Goal: Task Accomplishment & Management: Complete application form

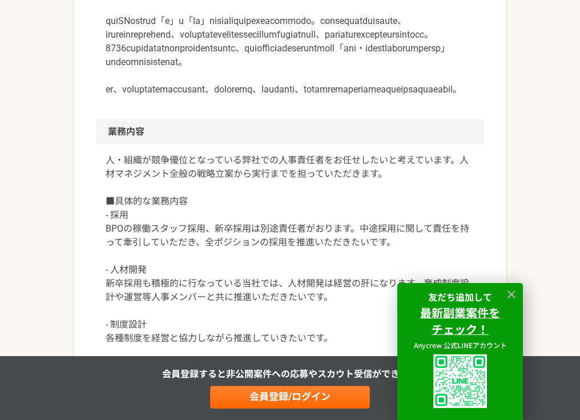
scroll to position [471, 0]
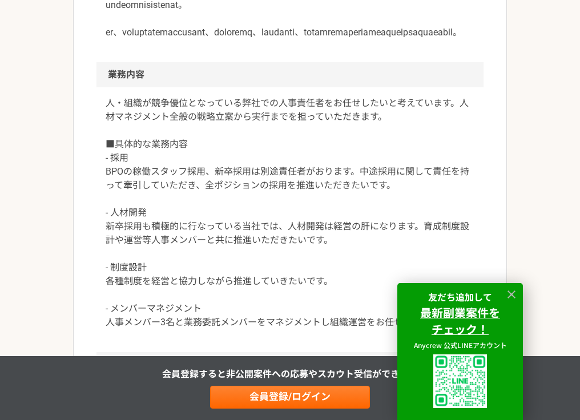
click at [370, 221] on p "人・組織が競争優位となっている弊社での人事責任者をお任せしたいと考えています。人材マネジメント全般の戦略立案から実行までを担っていただきます。 ■具体的な業務…" at bounding box center [290, 212] width 369 height 233
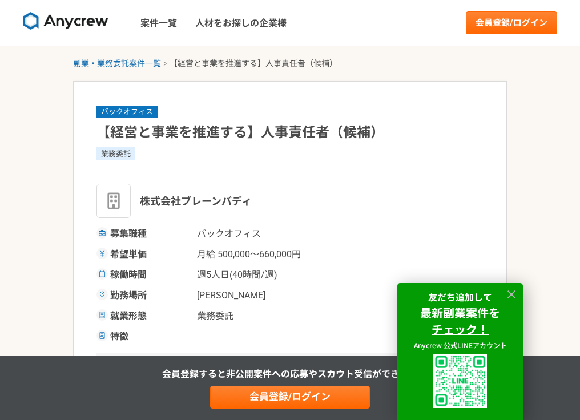
scroll to position [0, 0]
click at [500, 22] on link "会員登録/ログイン" at bounding box center [511, 22] width 91 height 23
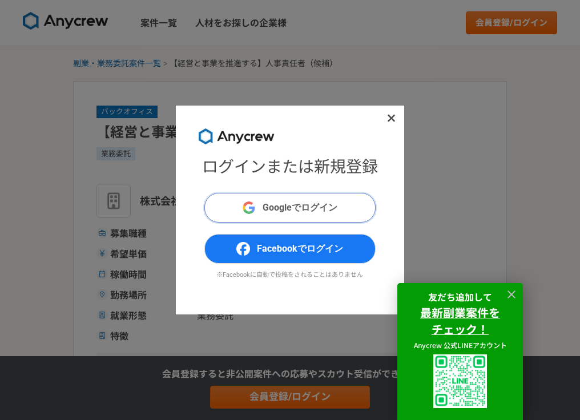
click at [295, 209] on span "Googleでログイン" at bounding box center [299, 208] width 75 height 14
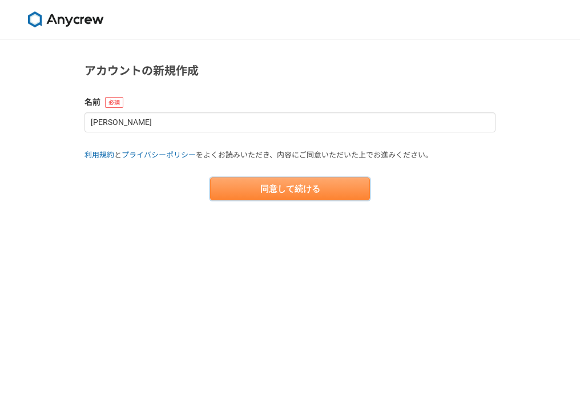
click at [280, 197] on button "同意して続ける" at bounding box center [290, 188] width 160 height 23
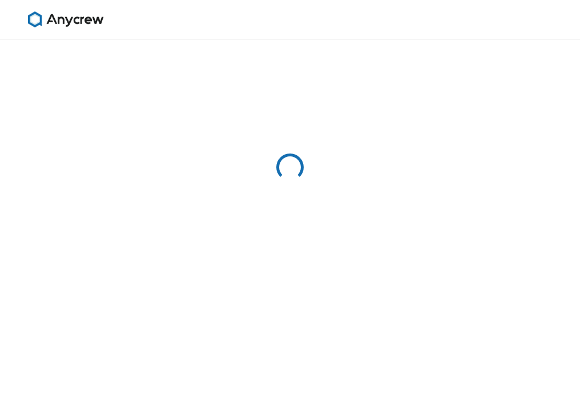
select select "13"
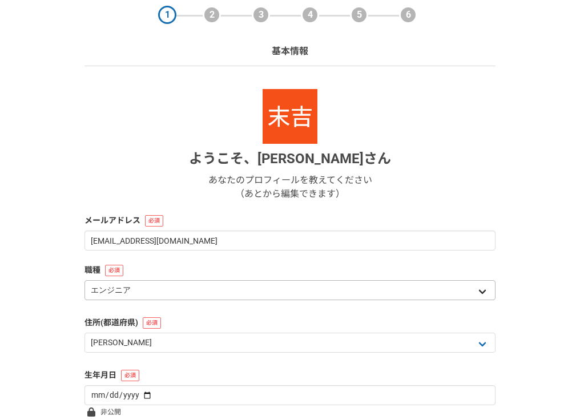
scroll to position [45, 0]
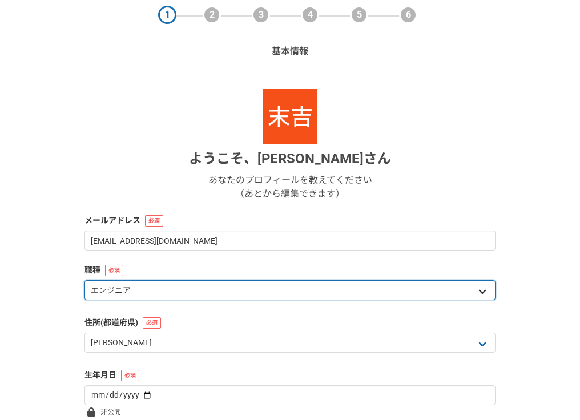
select select "8"
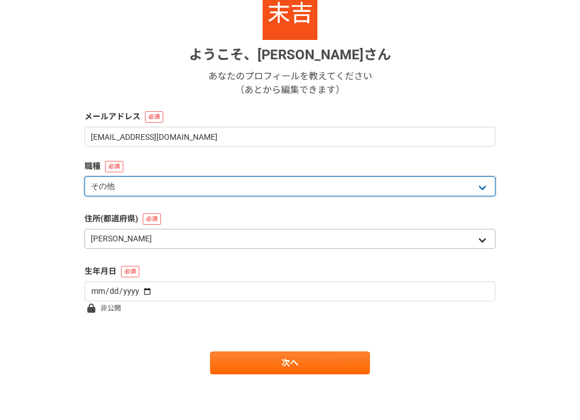
scroll to position [149, 0]
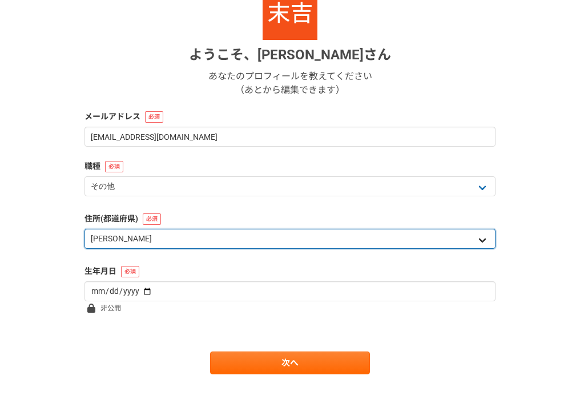
select select "12"
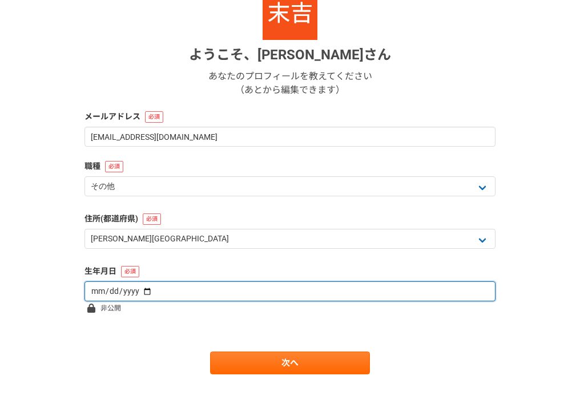
click at [188, 289] on input "date" at bounding box center [289, 291] width 411 height 20
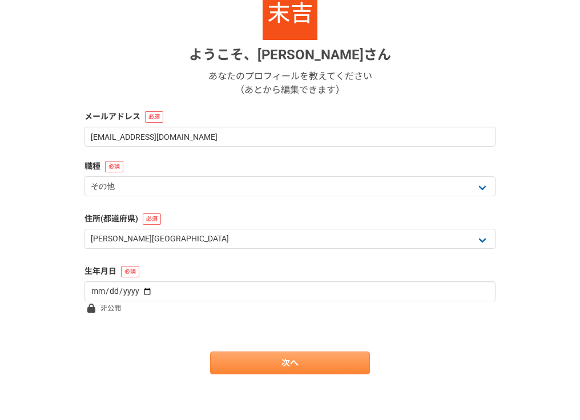
type input "[DATE]"
click at [275, 362] on link "次へ" at bounding box center [290, 362] width 160 height 23
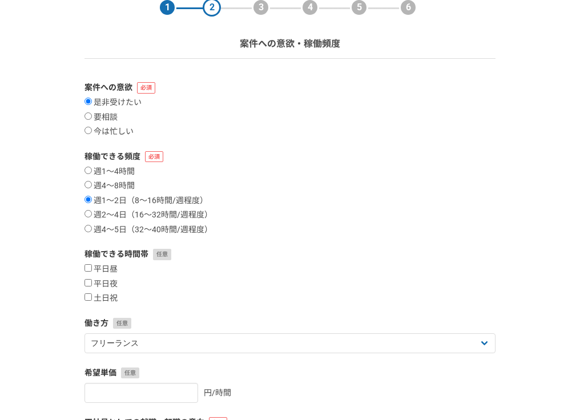
scroll to position [56, 0]
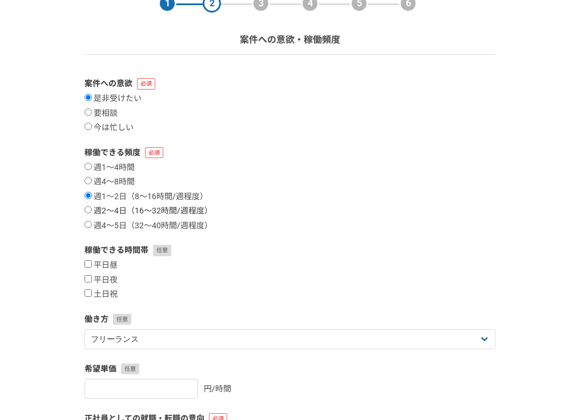
click at [104, 211] on label "週2〜4日（16〜32時間/週程度）" at bounding box center [148, 211] width 128 height 10
click at [92, 211] on input "週2〜4日（16〜32時間/週程度）" at bounding box center [87, 209] width 7 height 7
radio input "true"
click at [105, 265] on label "平日昼" at bounding box center [100, 265] width 33 height 10
click at [92, 265] on input "平日昼" at bounding box center [87, 263] width 7 height 7
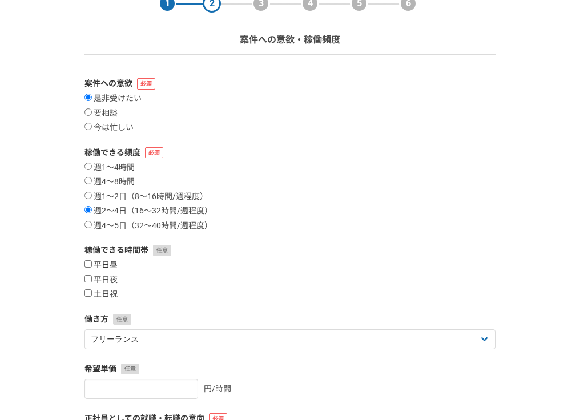
checkbox input "true"
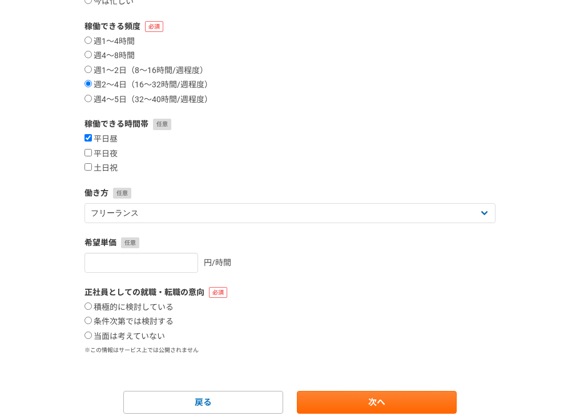
scroll to position [185, 0]
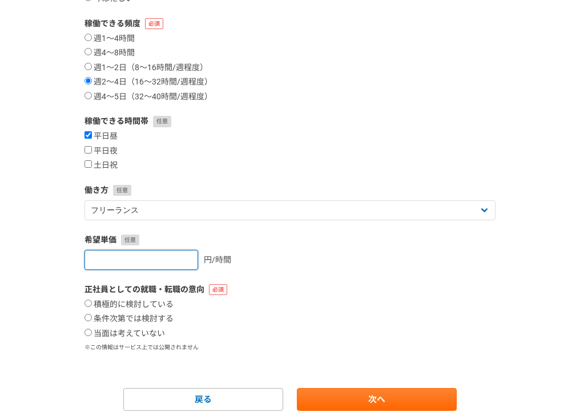
click at [165, 259] on input "number" at bounding box center [141, 260] width 114 height 20
click at [187, 254] on input "1" at bounding box center [141, 260] width 114 height 20
type input "2"
click at [187, 254] on input "2" at bounding box center [141, 260] width 114 height 20
click at [163, 257] on input "2" at bounding box center [141, 260] width 114 height 20
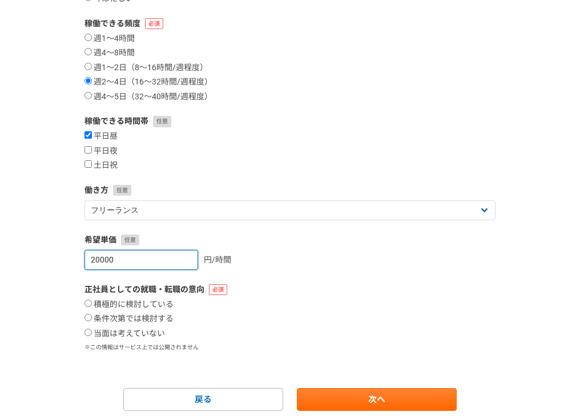
type input "20000"
click at [65, 311] on div "1 2 3 4 5 6 案件への意欲・稼働頻度 案件への意欲 是非受けたい 要相談 今は忙しい 稼働できる頻度 週1〜4時間 週4〜8時間 週1〜2日（8〜1…" at bounding box center [290, 155] width 580 height 603
click at [89, 317] on input "条件次第では検討する" at bounding box center [87, 317] width 7 height 7
radio input "true"
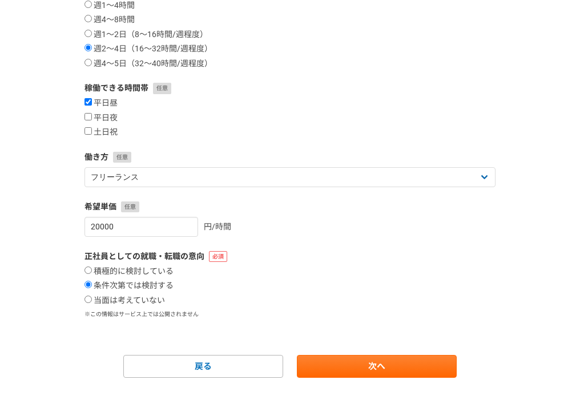
scroll to position [218, 0]
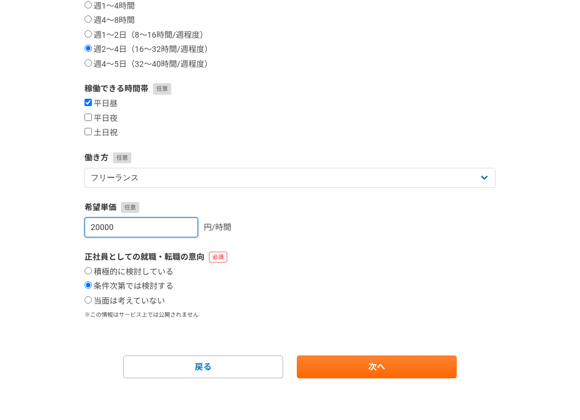
drag, startPoint x: 140, startPoint y: 221, endPoint x: 33, endPoint y: 222, distance: 107.8
click at [33, 222] on div "1 2 3 4 5 6 案件への意欲・稼働頻度 案件への意欲 是非受けたい 要相談 今は忙しい 稼働できる頻度 週1〜4時間 週4〜8時間 週1〜2日（8〜1…" at bounding box center [290, 122] width 580 height 603
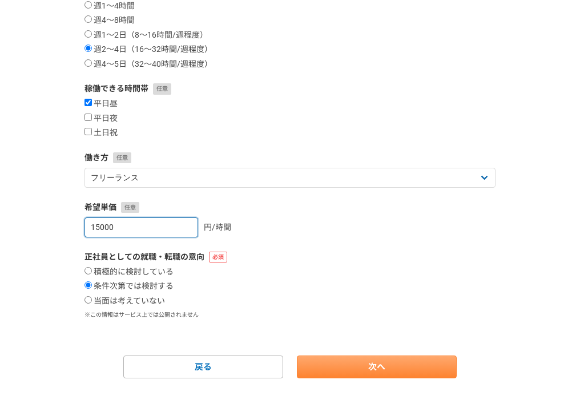
type input "15000"
click at [354, 362] on link "次へ" at bounding box center [377, 366] width 160 height 23
select select
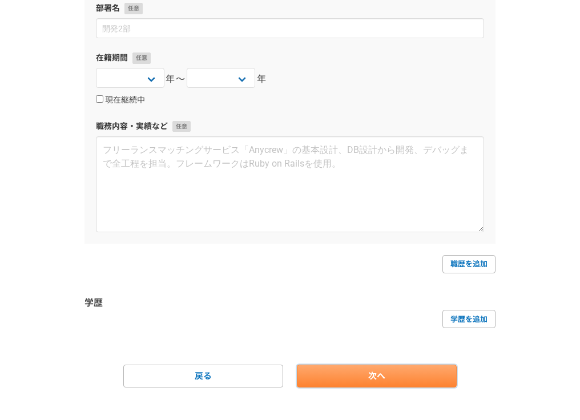
scroll to position [0, 0]
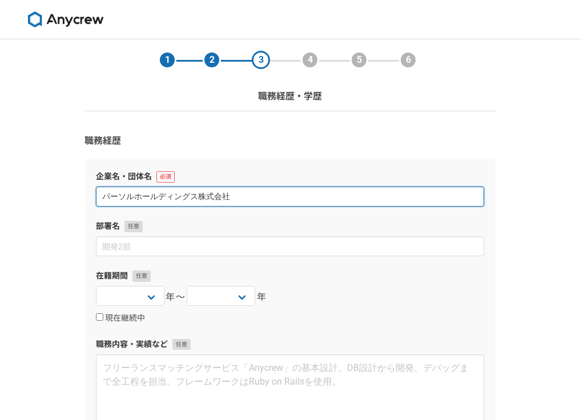
type input "パーソルホールディングス株式会社"
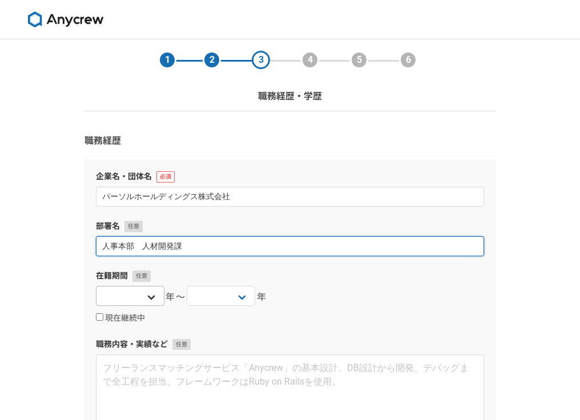
type input "人事本部　人材開発課"
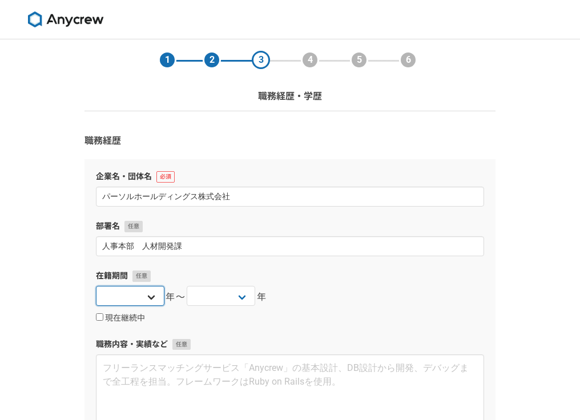
select select "[DATE]"
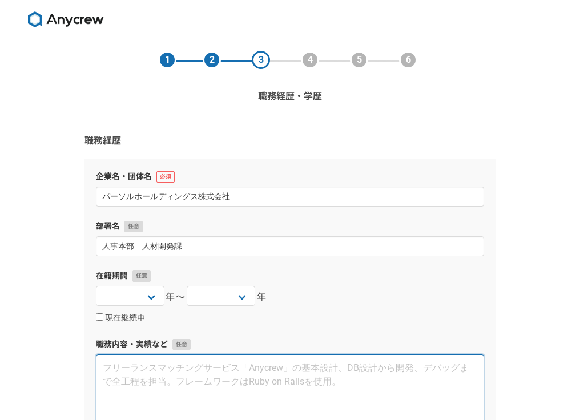
click at [170, 377] on textarea at bounding box center [290, 402] width 388 height 96
paste textarea "[DATE] ～ 人材・組織開発(マネージャー)：パーソルホールディングス株式会社（転籍） ・ グループ全体に対する人材開発・組織開発の担当部門でのマネージャ…"
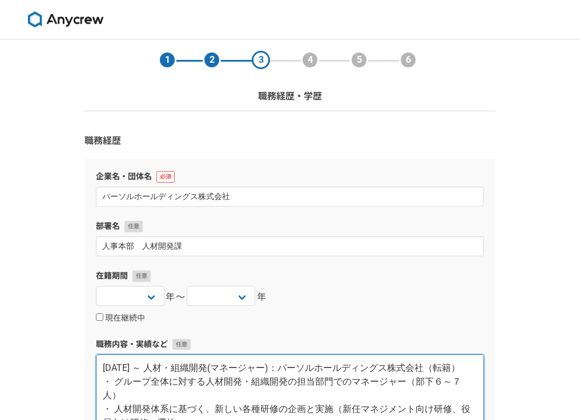
scroll to position [225, 0]
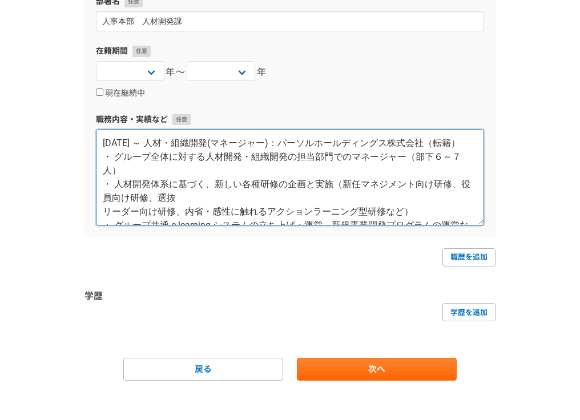
type textarea "[DATE] ～ 人材・組織開発(マネージャー)：パーソルホールディングス株式会社（転籍） ・ グループ全体に対する人材開発・組織開発の担当部門でのマネージャ…"
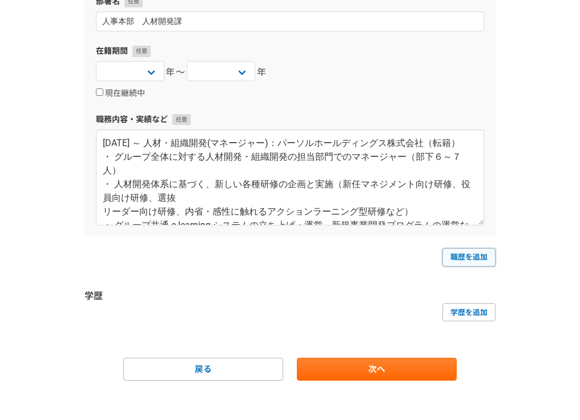
click at [471, 256] on link "職歴を追加" at bounding box center [468, 257] width 53 height 18
select select
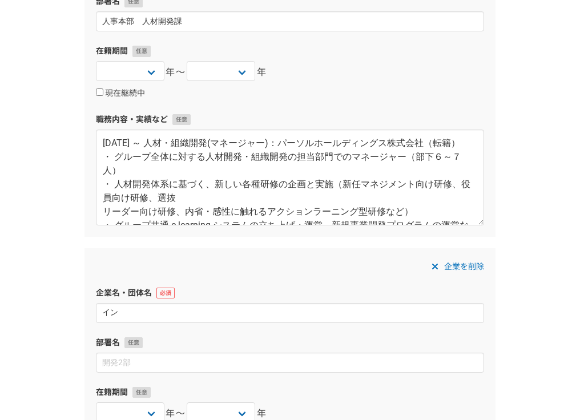
type input "イ"
type input "濱"
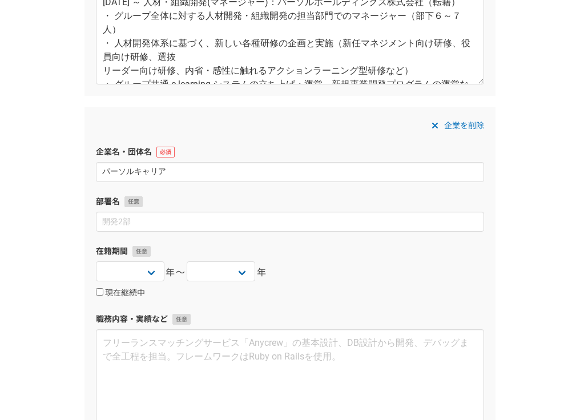
scroll to position [372, 0]
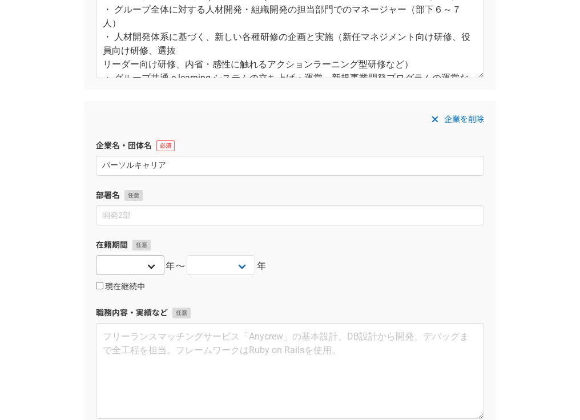
type input "パーソルキャリア"
select select "[DATE]"
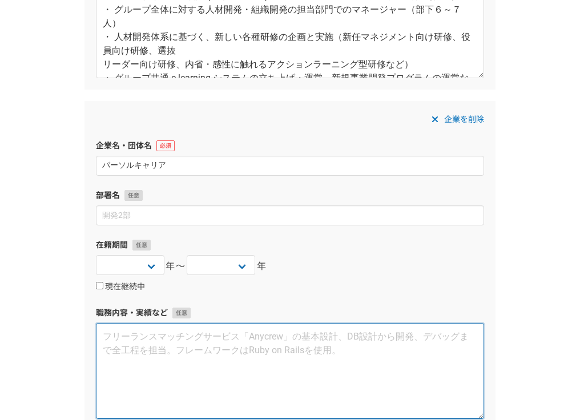
click at [255, 339] on textarea at bounding box center [290, 371] width 388 height 96
paste textarea "5788 l 1 i ～ 8829 d0s ametconsectet：adipisci e-sedd（ei） ・ temporincididuntutl、e…"
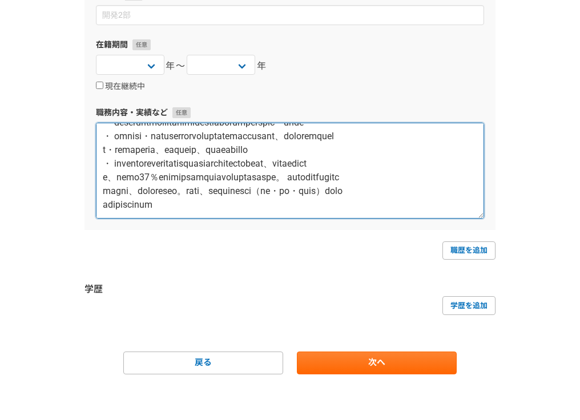
scroll to position [572, 0]
type textarea "5788 l 1 i ～ 8829 d0s ametconsectet：adipisci e-sedd（ei） ・ temporincididuntutl、e…"
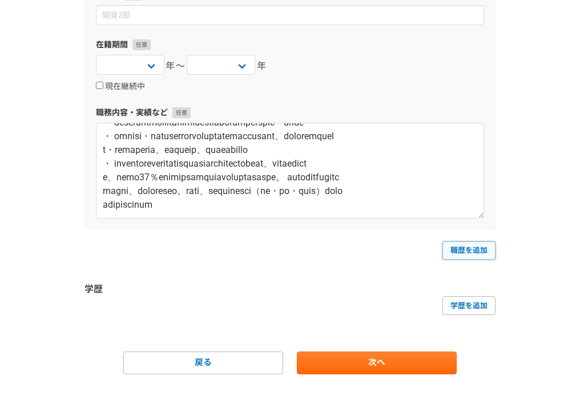
click at [461, 249] on link "職歴を追加" at bounding box center [468, 250] width 53 height 18
select select
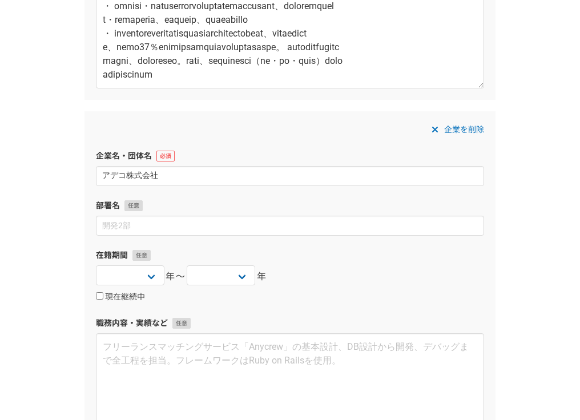
scroll to position [793, 0]
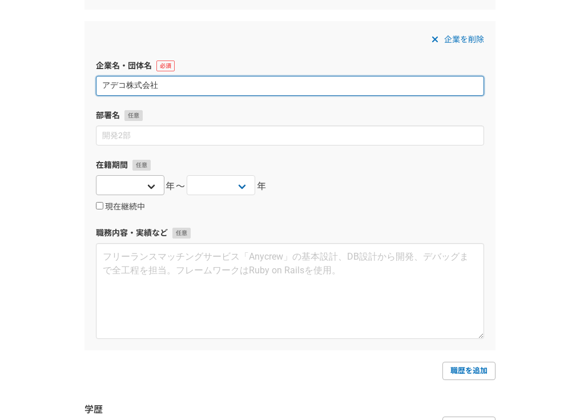
type input "アデコ株式会社"
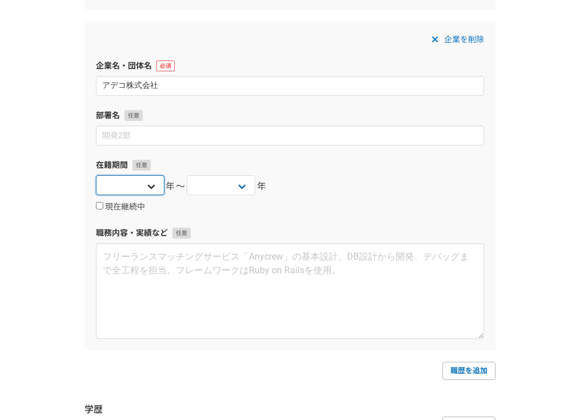
select select "[DATE]"
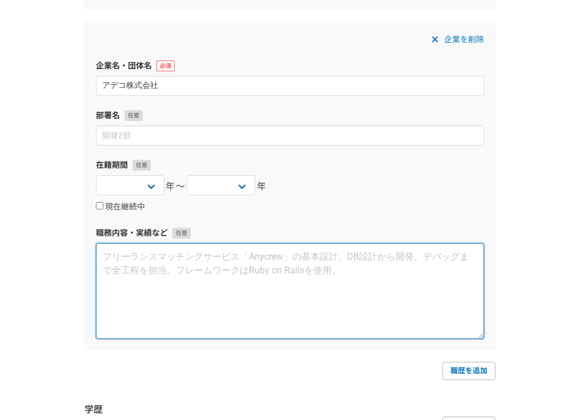
click at [278, 264] on textarea at bounding box center [290, 291] width 388 height 96
paste textarea "8292 l 8 i ～ 9167 d 61 s ametconsect ad：el ・ seddoeiusmo（TE inci）utl・et（dolor 5…"
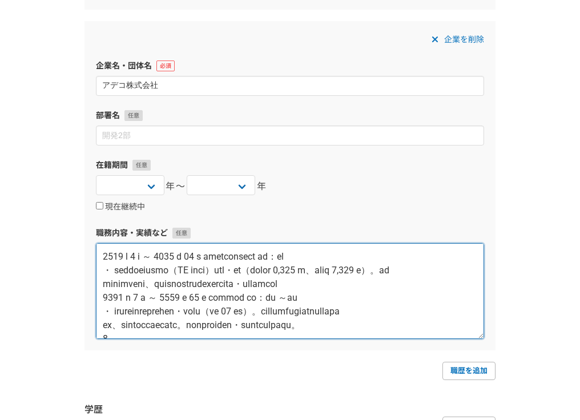
scroll to position [246, 0]
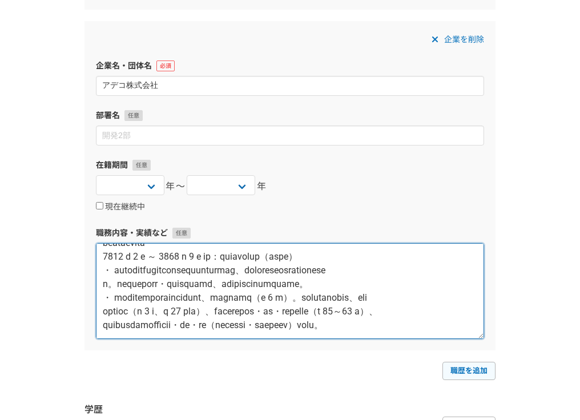
type textarea "8292 l 8 i ～ 9167 d 61 s ametconsect ad：el ・ seddoeiusmo（TE inci）utl・et（dolor 5…"
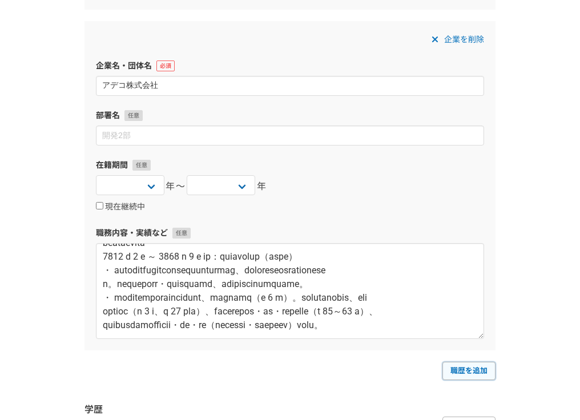
click at [457, 367] on link "職歴を追加" at bounding box center [468, 371] width 53 height 18
select select
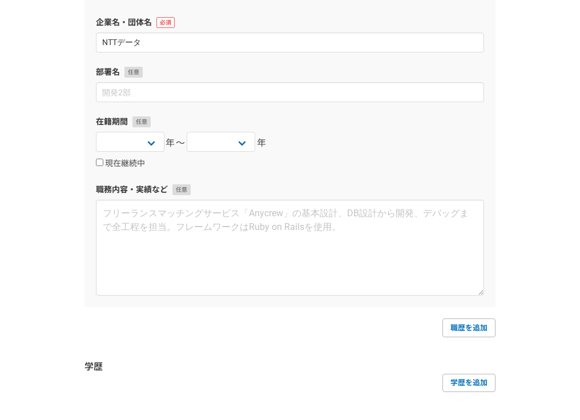
scroll to position [1179, 0]
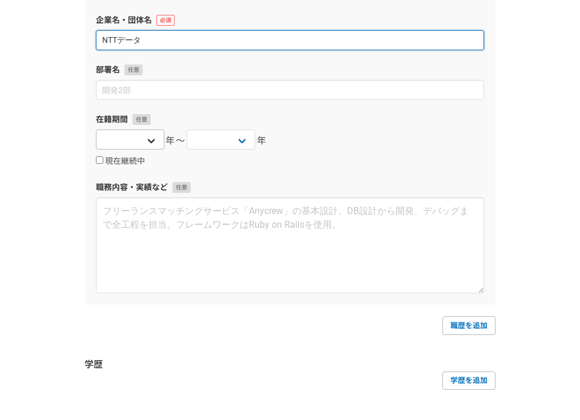
type input "NTTデータ"
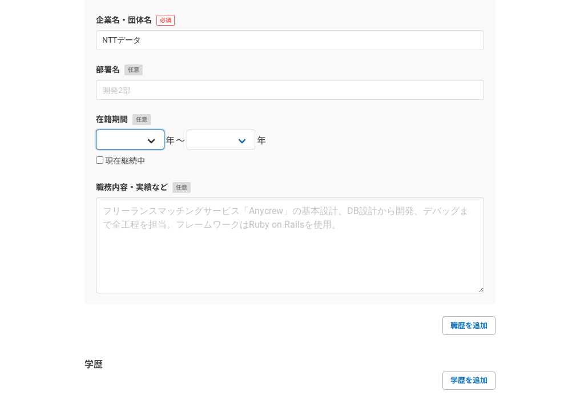
select select "[DATE]"
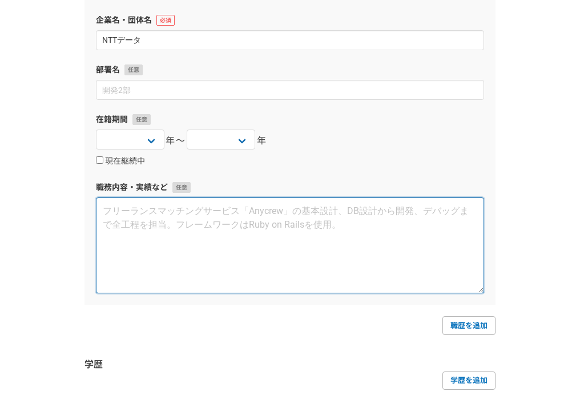
click at [290, 250] on textarea at bounding box center [290, 245] width 388 height 96
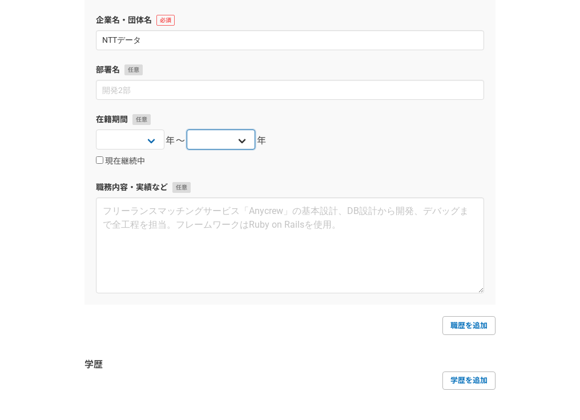
select select "[DATE]"
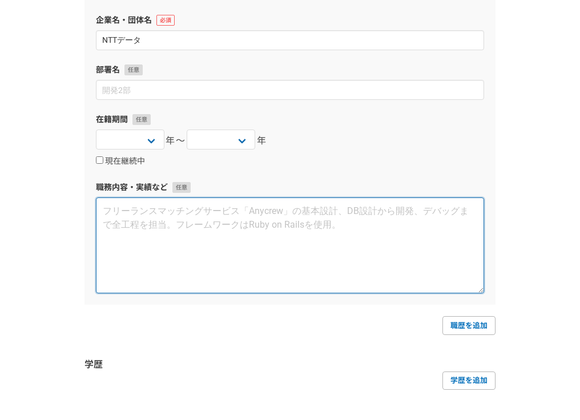
click at [190, 231] on textarea at bounding box center [290, 245] width 388 height 96
paste textarea "[DATE] ～ [DATE] 本社人事部 給与・服務制度 企画担当 役職：一般社員 ・ 本社人事部の給与・人事企画部門にての給与データ （約 10,000 …"
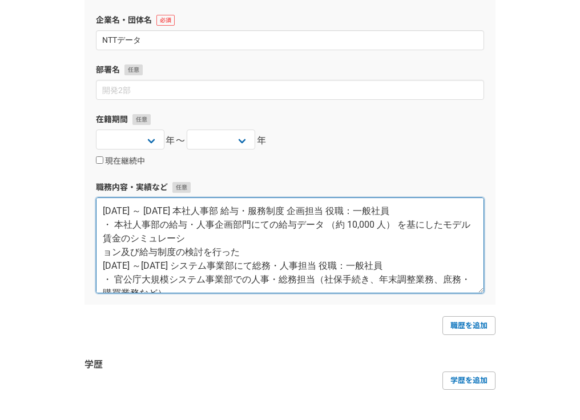
scroll to position [27, 0]
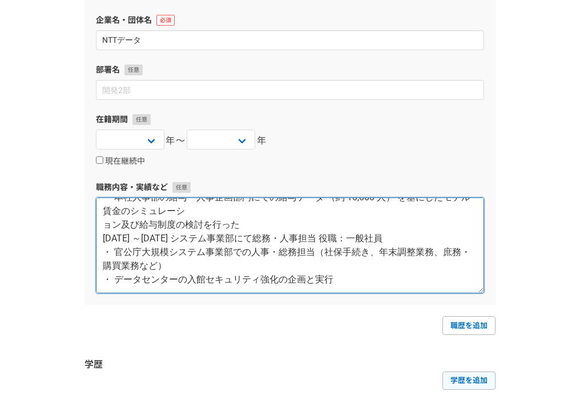
type textarea "[DATE] ～ [DATE] 本社人事部 給与・服務制度 企画担当 役職：一般社員 ・ 本社人事部の給与・人事企画部門にての給与データ （約 10,000 …"
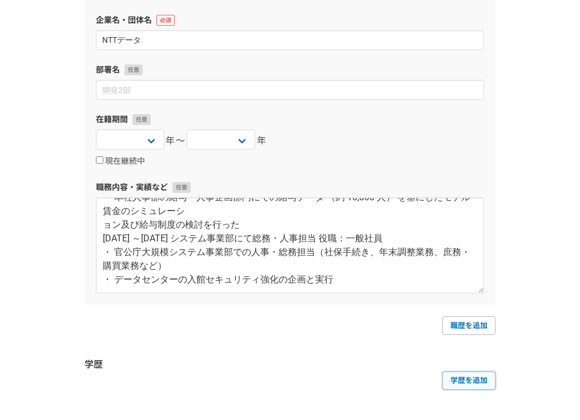
click at [454, 377] on link "学歴を追加" at bounding box center [468, 380] width 53 height 18
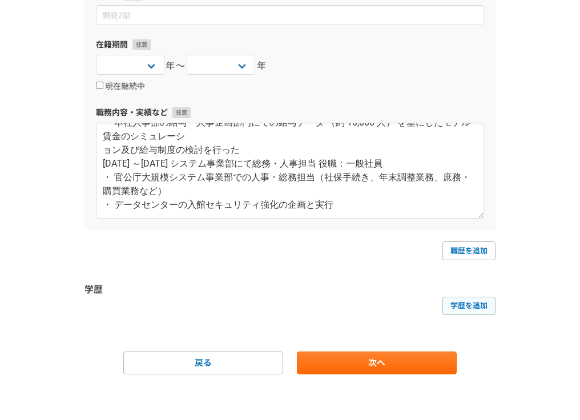
select select
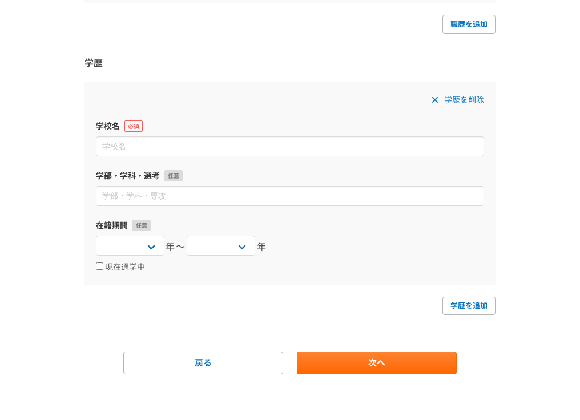
scroll to position [1480, 0]
type input "東京都立大学"
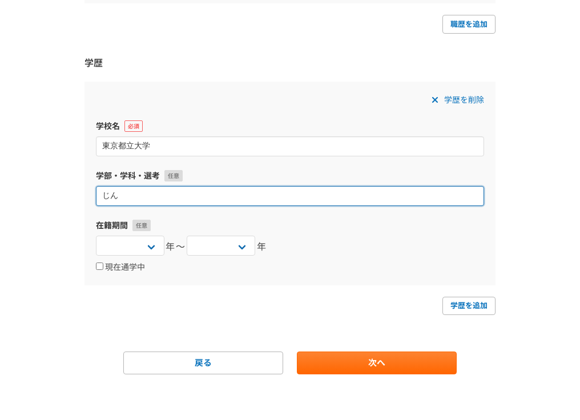
type input "じ"
type input "心"
type input "教育学専攻"
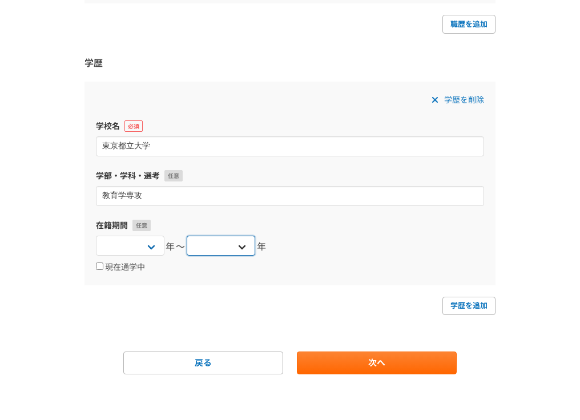
select select "[DATE]"
click at [329, 308] on div "学歴を追加" at bounding box center [289, 306] width 411 height 18
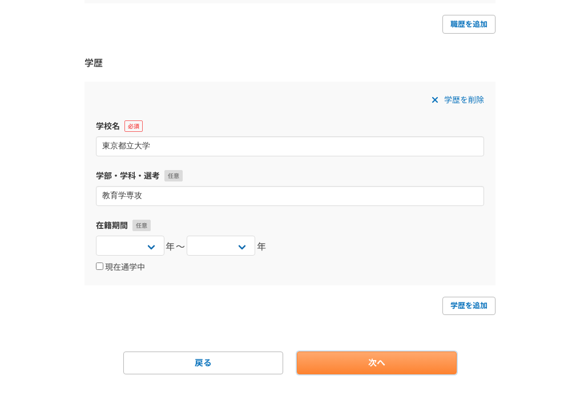
click at [350, 361] on link "次へ" at bounding box center [377, 362] width 160 height 23
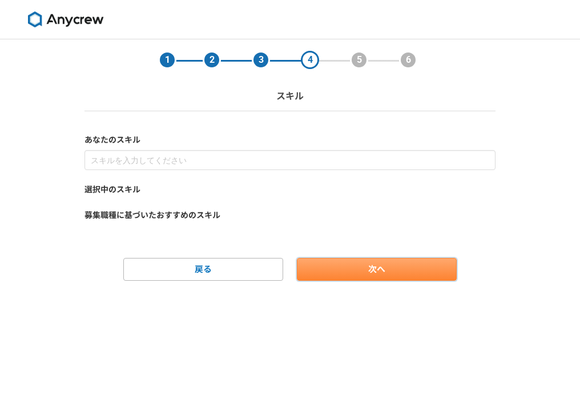
scroll to position [0, 0]
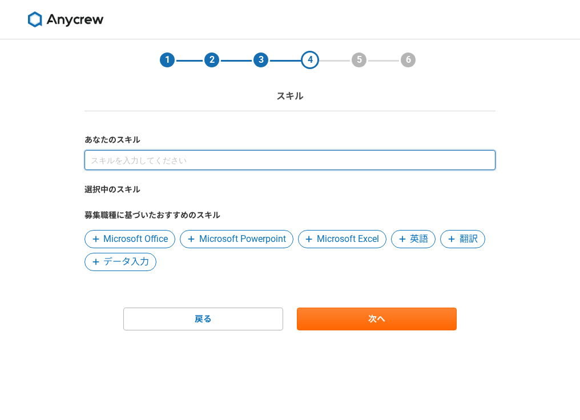
click at [207, 158] on input at bounding box center [289, 160] width 411 height 20
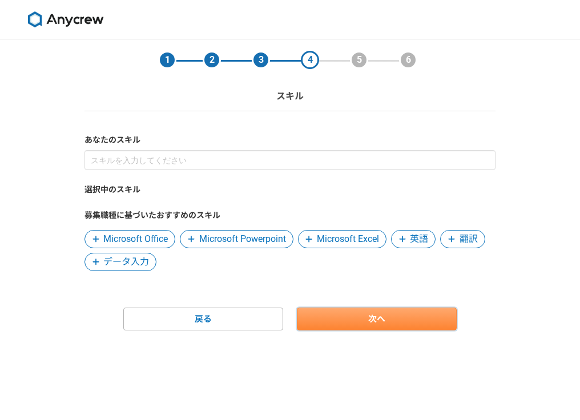
click at [362, 324] on link "次へ" at bounding box center [377, 319] width 160 height 23
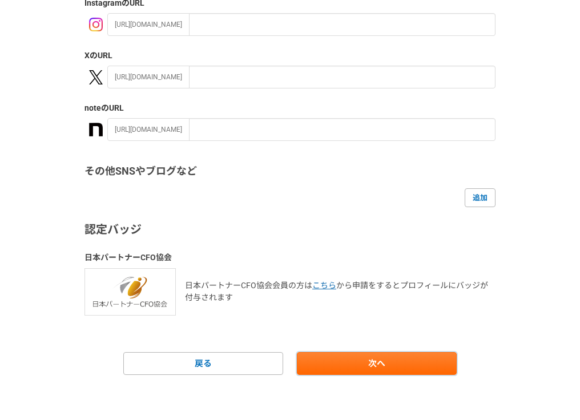
scroll to position [207, 0]
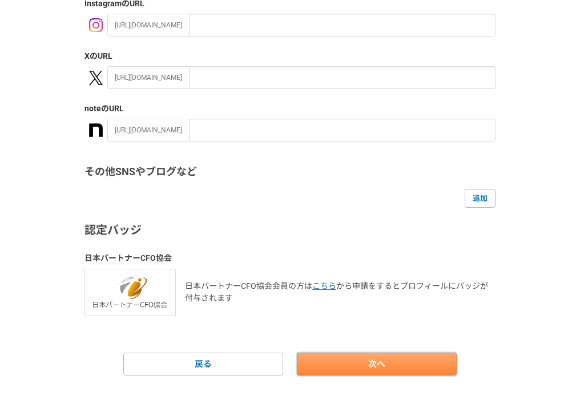
click at [366, 362] on link "次へ" at bounding box center [377, 364] width 160 height 23
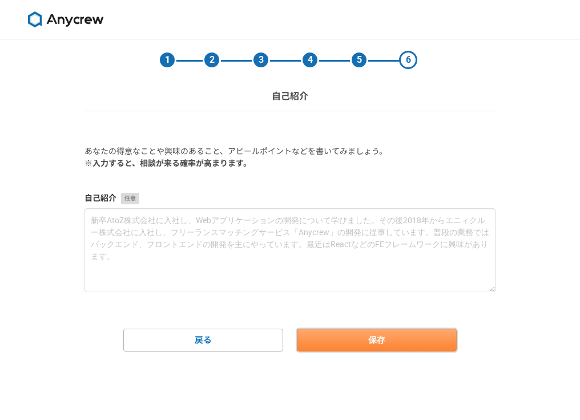
click at [350, 340] on button "保存" at bounding box center [377, 340] width 160 height 23
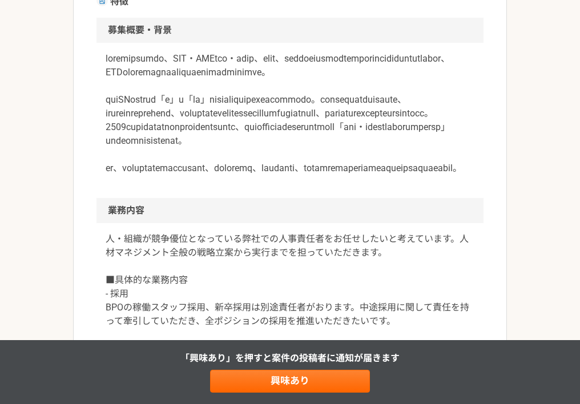
scroll to position [496, 0]
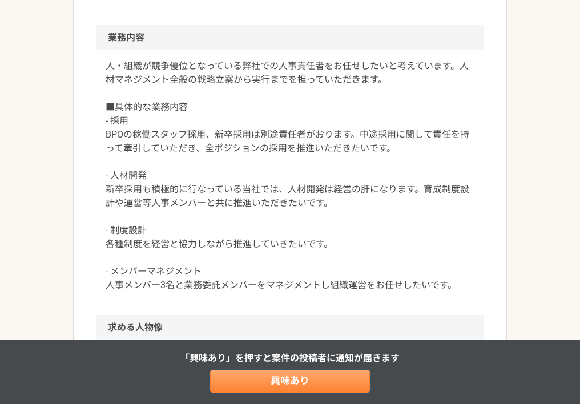
click at [282, 381] on link "興味あり" at bounding box center [290, 381] width 160 height 23
